Goal: Information Seeking & Learning: Understand process/instructions

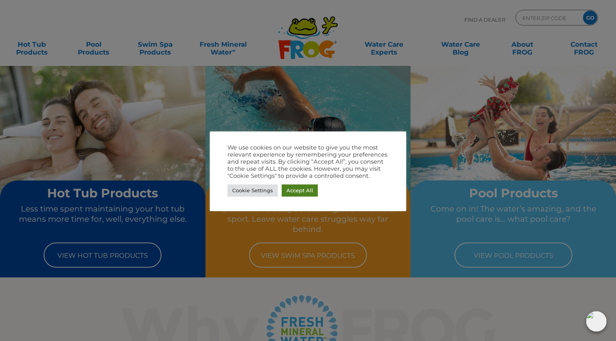
drag, startPoint x: 292, startPoint y: 185, endPoint x: 296, endPoint y: 190, distance: 5.3
click at [293, 187] on link "Accept All" at bounding box center [299, 191] width 36 height 12
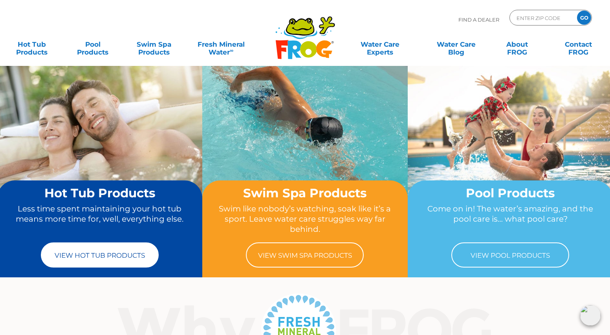
click at [92, 259] on link "View Hot Tub Products" at bounding box center [100, 255] width 118 height 25
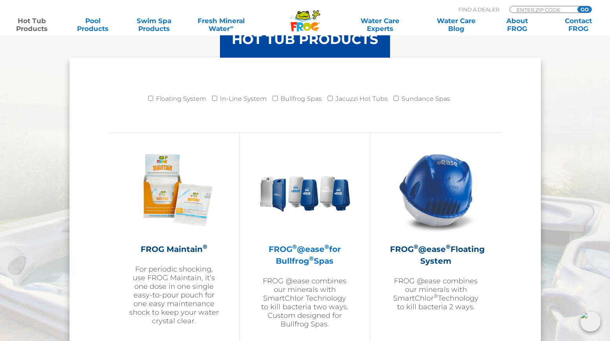
scroll to position [864, 0]
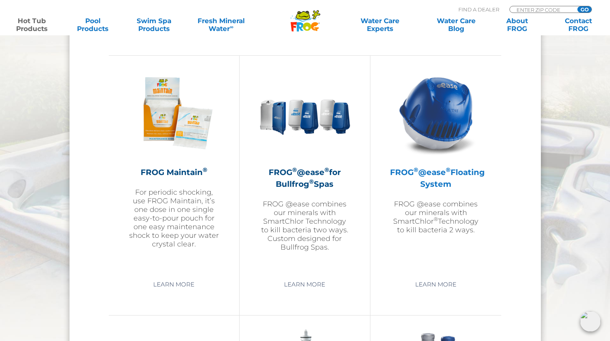
drag, startPoint x: 463, startPoint y: 121, endPoint x: 452, endPoint y: 126, distance: 12.1
click at [462, 121] on img at bounding box center [435, 113] width 91 height 91
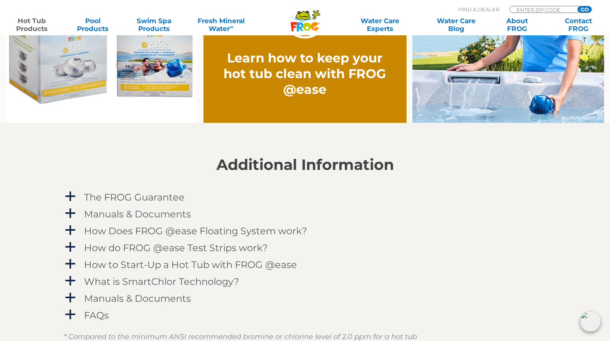
scroll to position [707, 0]
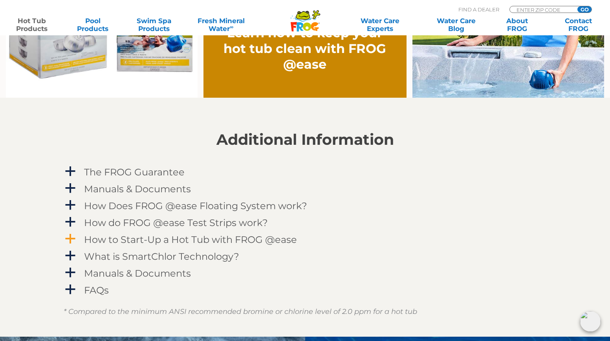
click at [262, 239] on h4 "How to Start-Up a Hot Tub with FROG @ease" at bounding box center [190, 239] width 213 height 11
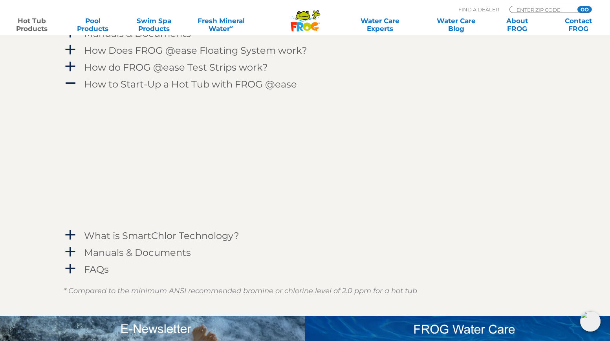
scroll to position [864, 0]
